Goal: Use online tool/utility: Utilize a website feature to perform a specific function

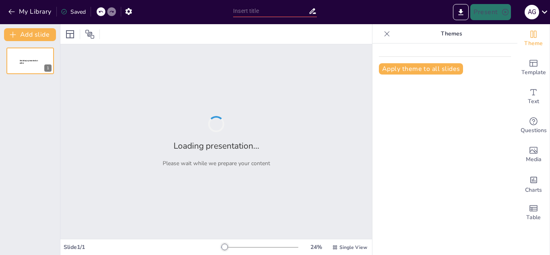
type input "Imported Presentación - Taller Metodologias activas 2025.pptx"
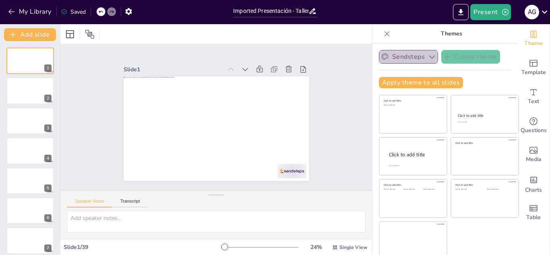
click at [429, 58] on icon "button" at bounding box center [432, 57] width 6 height 3
click at [428, 58] on icon "button" at bounding box center [432, 57] width 8 height 8
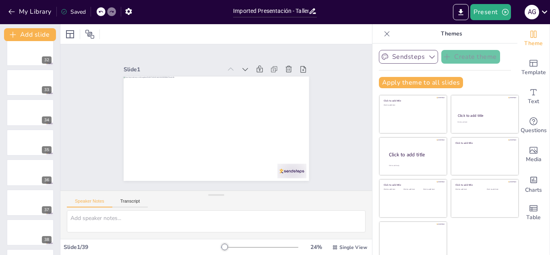
scroll to position [964, 0]
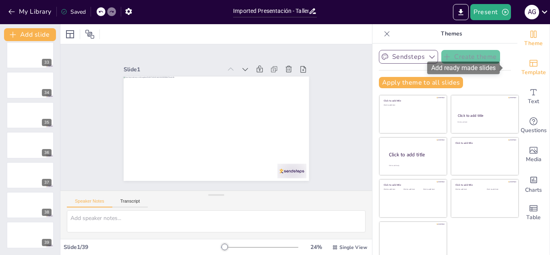
click at [527, 65] on div "Template" at bounding box center [533, 67] width 32 height 29
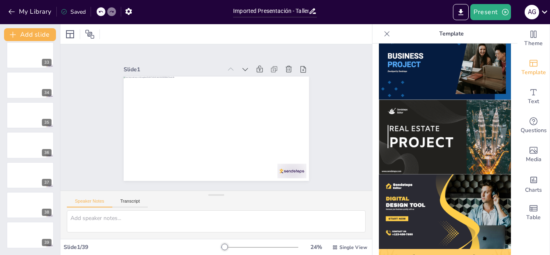
scroll to position [693, 0]
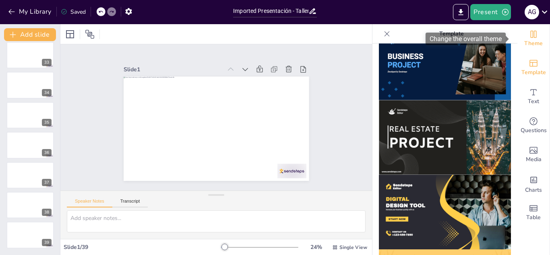
click at [531, 37] on icon "Change the overall theme" at bounding box center [533, 34] width 10 height 10
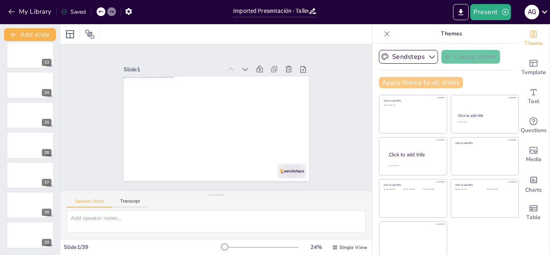
click at [438, 85] on button "Apply theme to all slides" at bounding box center [421, 82] width 84 height 11
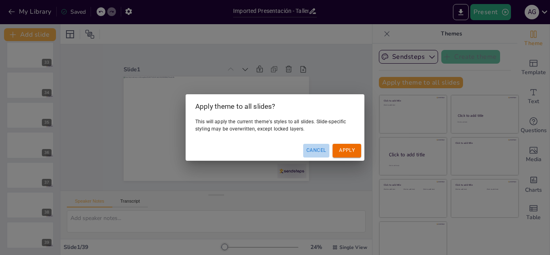
click at [318, 151] on button "Cancel" at bounding box center [316, 150] width 26 height 13
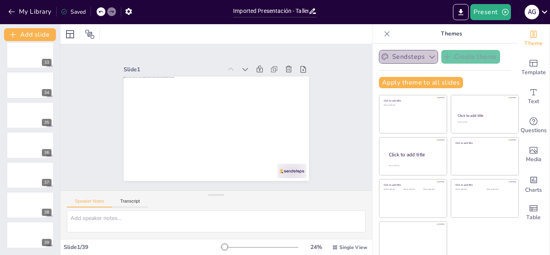
click at [409, 58] on button "Sendsteps" at bounding box center [408, 57] width 59 height 14
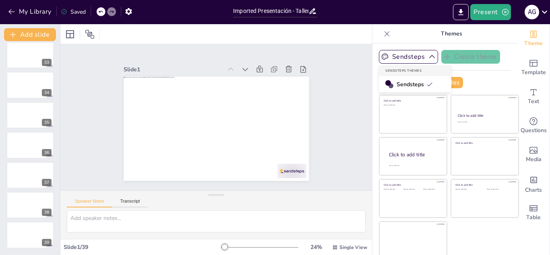
click at [402, 84] on span "Sendsteps" at bounding box center [414, 84] width 36 height 8
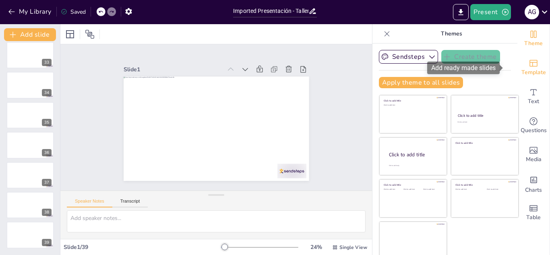
click at [529, 66] on icon "Add ready made slides" at bounding box center [533, 63] width 8 height 7
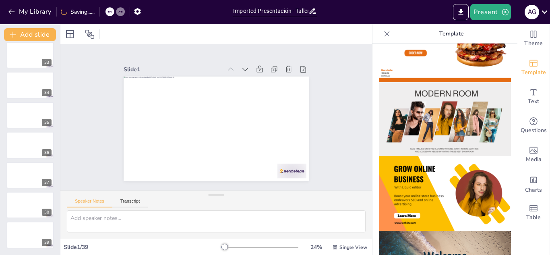
scroll to position [117, 0]
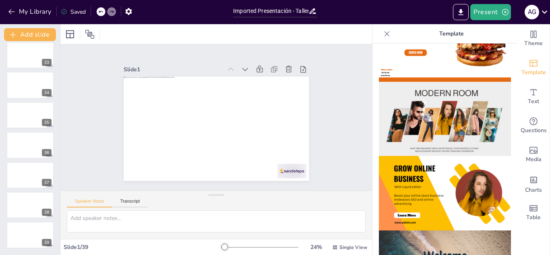
click at [462, 109] on img at bounding box center [445, 119] width 132 height 74
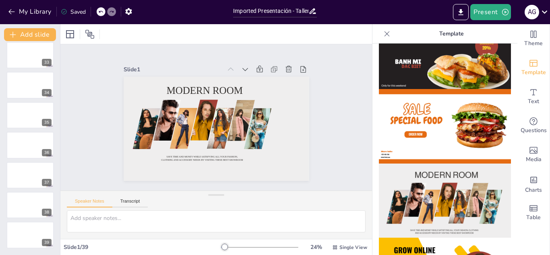
scroll to position [70, 0]
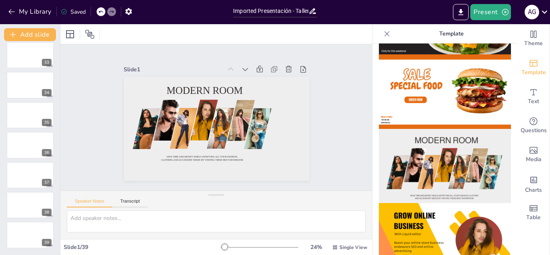
click at [462, 131] on img at bounding box center [445, 166] width 132 height 74
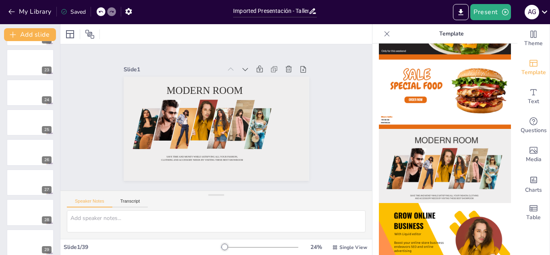
scroll to position [0, 0]
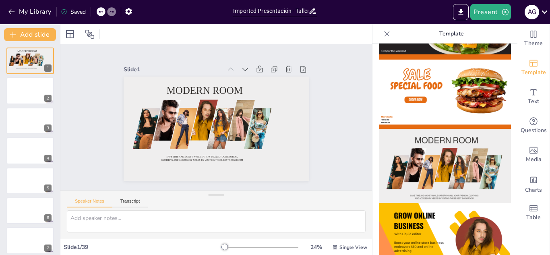
click at [103, 8] on div at bounding box center [101, 11] width 9 height 9
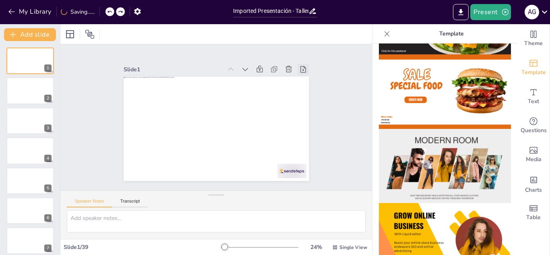
click at [299, 66] on icon at bounding box center [303, 69] width 8 height 8
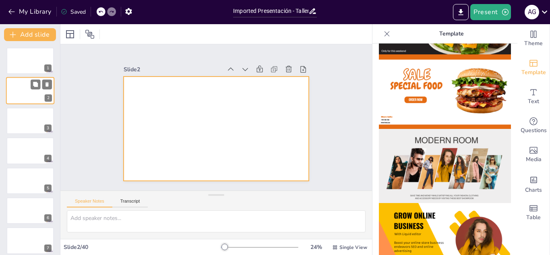
click at [31, 90] on div at bounding box center [30, 90] width 48 height 27
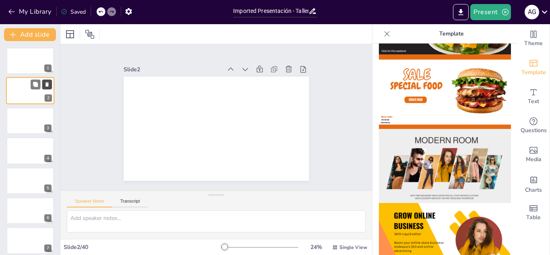
click at [47, 85] on icon at bounding box center [46, 85] width 3 height 4
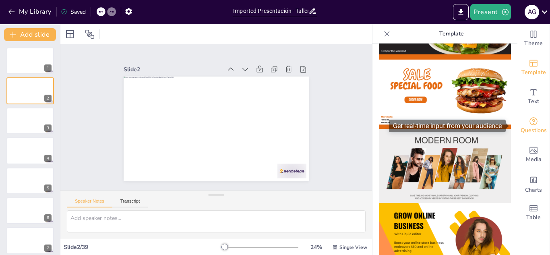
click at [529, 115] on div "Questions" at bounding box center [533, 125] width 32 height 29
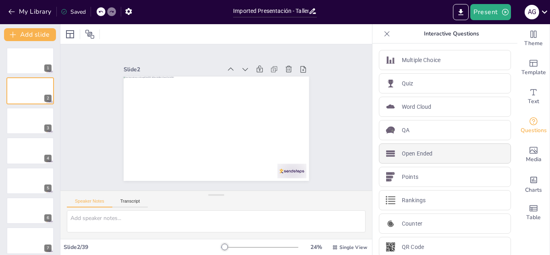
scroll to position [8, 0]
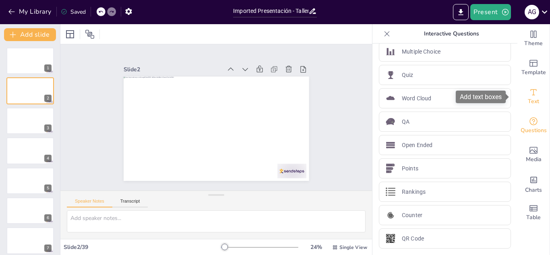
click at [530, 100] on span "Text" at bounding box center [533, 101] width 11 height 9
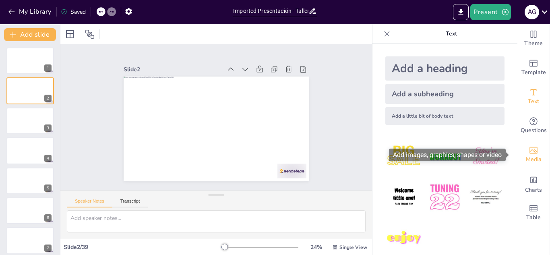
click at [529, 153] on icon "Add images, graphics, shapes or video" at bounding box center [533, 150] width 8 height 7
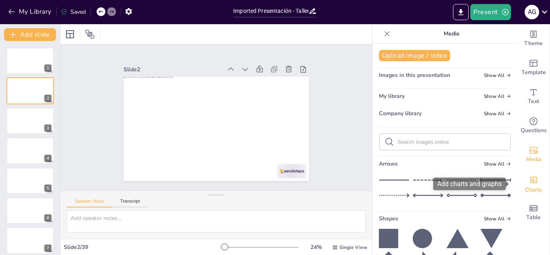
click at [529, 183] on icon "Add charts and graphs" at bounding box center [533, 179] width 8 height 8
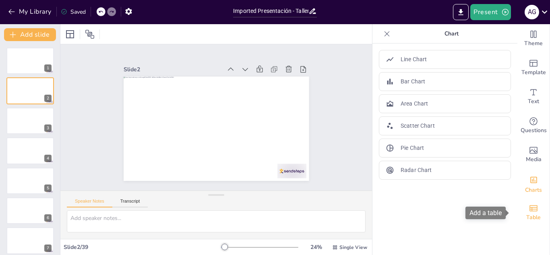
click at [529, 210] on icon "Add a table" at bounding box center [533, 208] width 8 height 6
